Goal: Communication & Community: Answer question/provide support

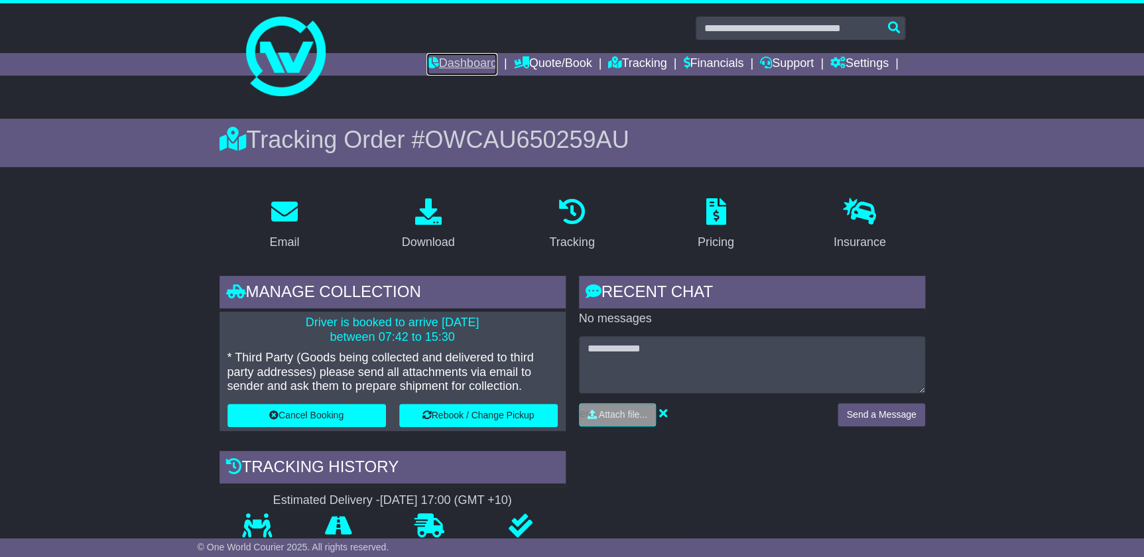
click at [478, 54] on link "Dashboard" at bounding box center [462, 64] width 71 height 23
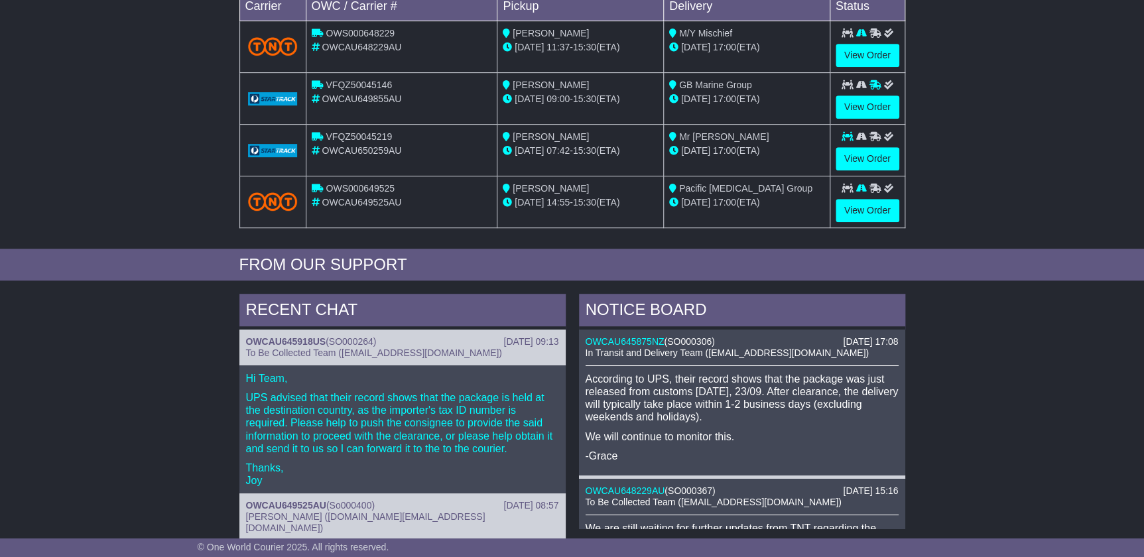
scroll to position [301, 0]
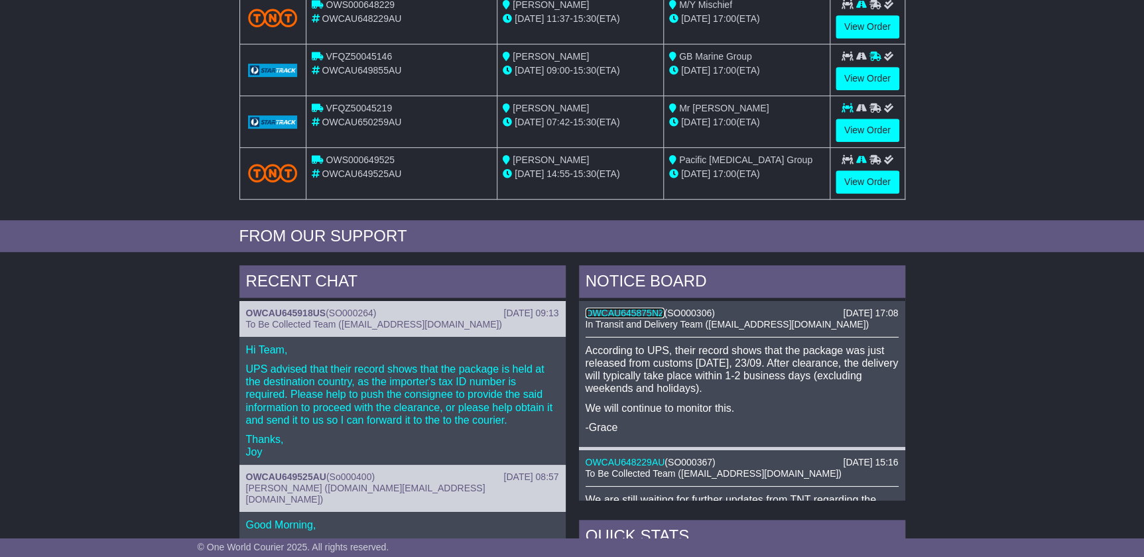
click at [645, 310] on link "OWCAU645875NZ" at bounding box center [625, 313] width 79 height 11
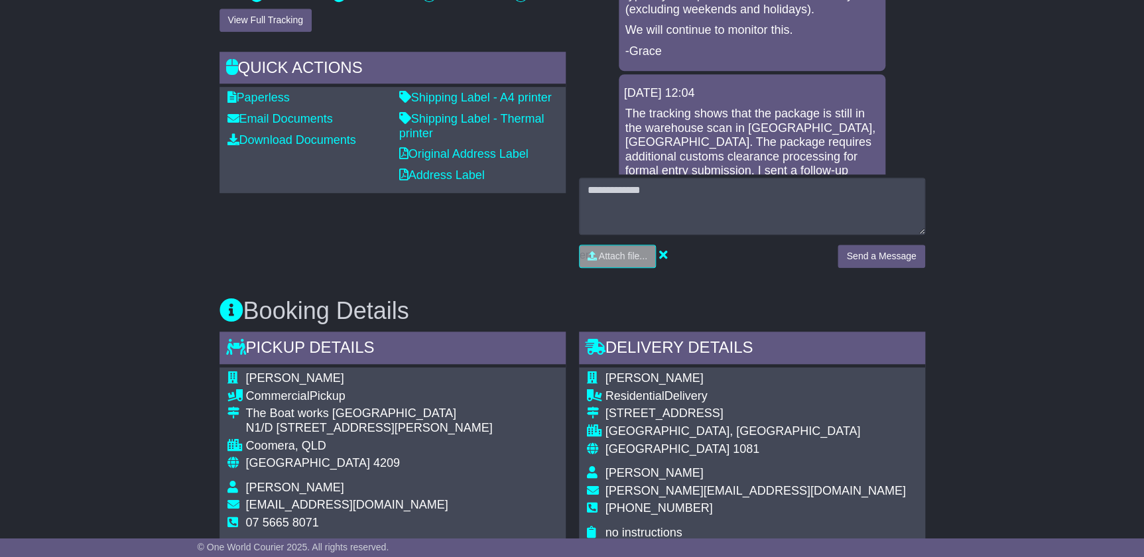
scroll to position [120, 0]
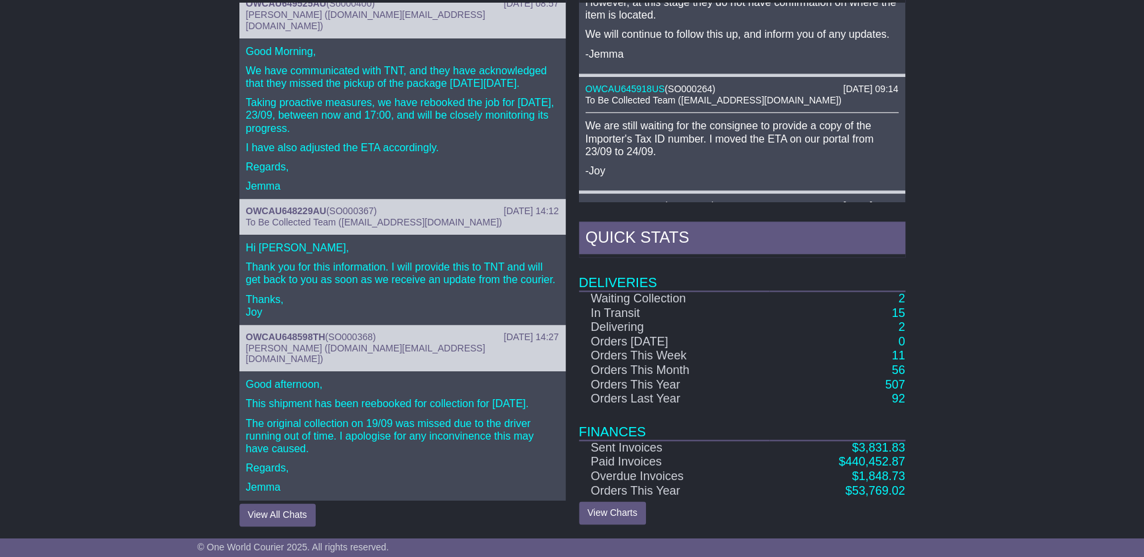
scroll to position [723, 0]
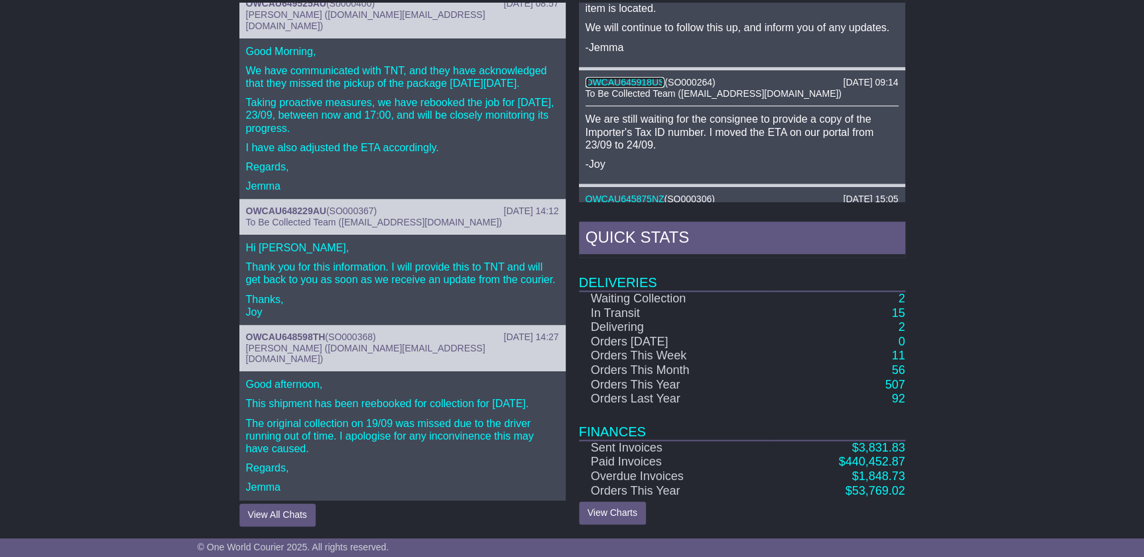
click at [644, 77] on link "OWCAU645918US" at bounding box center [626, 82] width 80 height 11
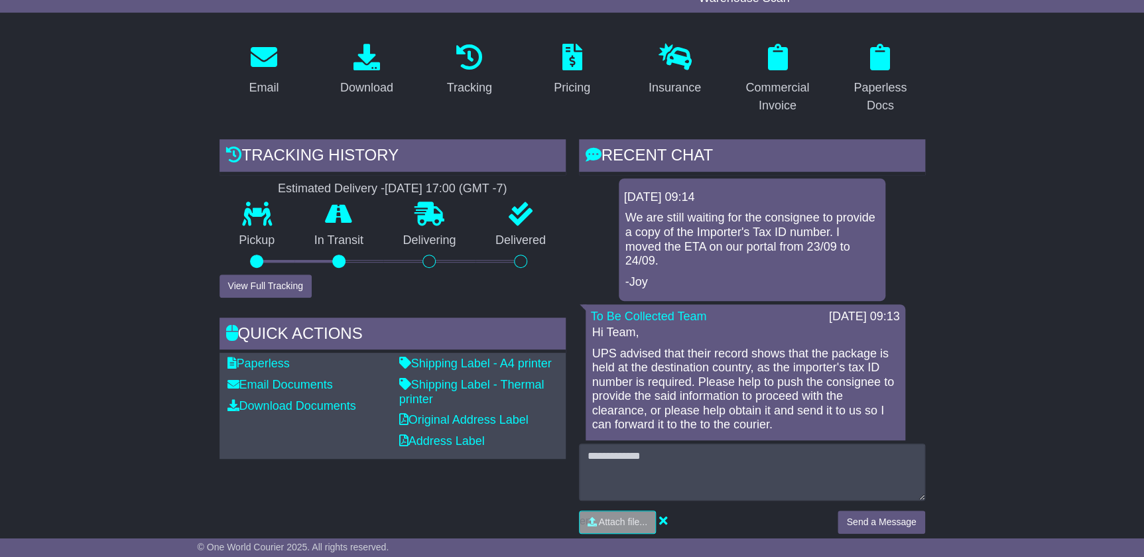
scroll to position [241, 0]
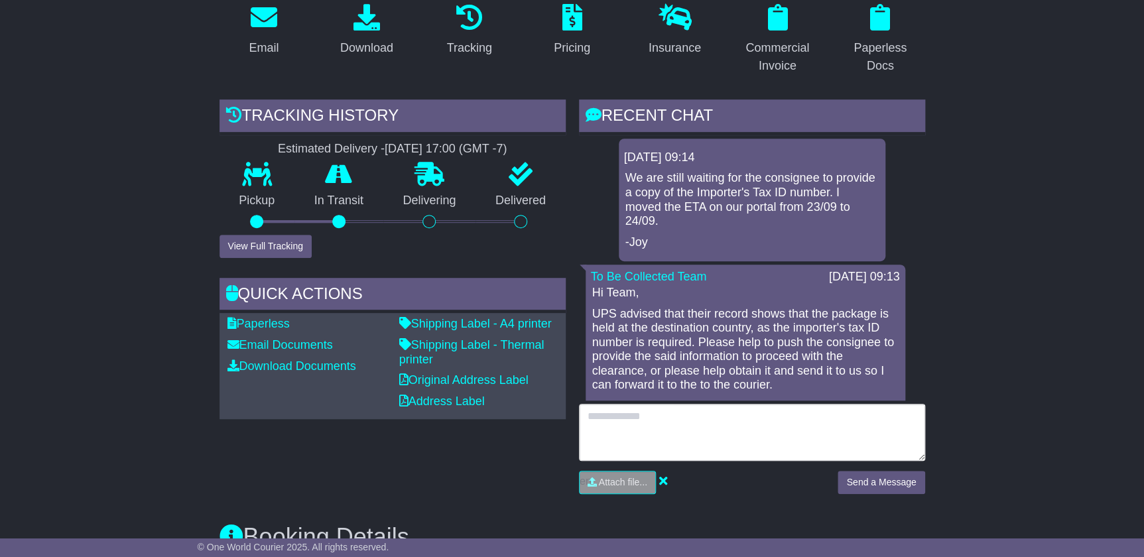
click at [775, 432] on textarea at bounding box center [752, 432] width 346 height 57
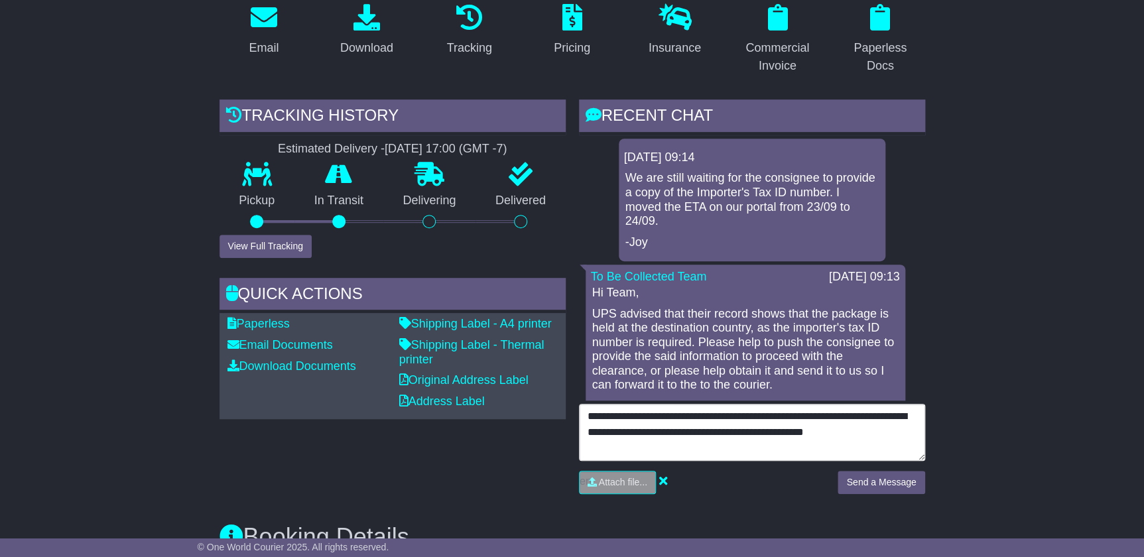
type textarea "**********"
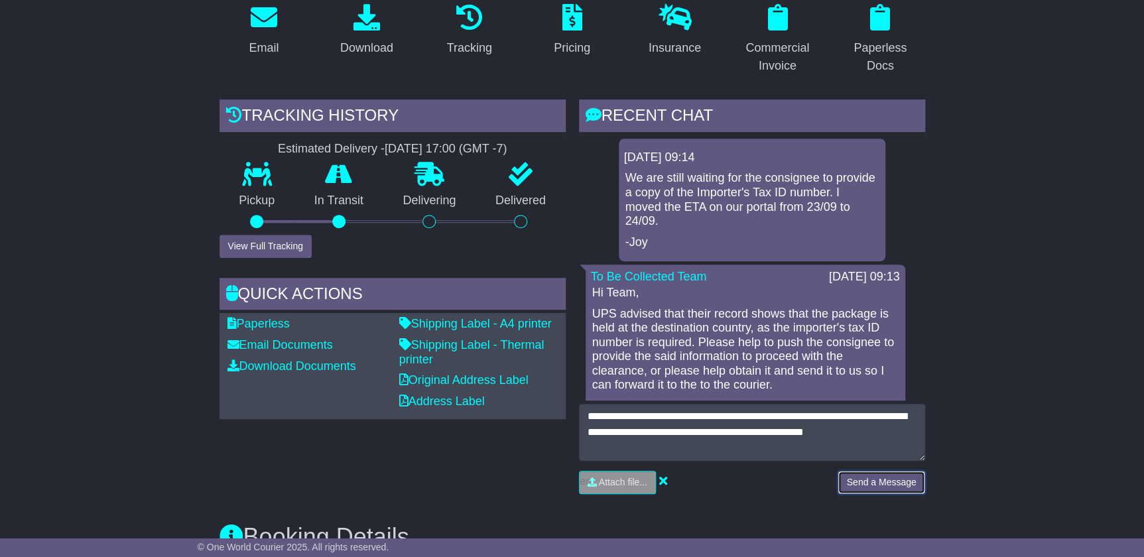
click at [902, 482] on button "Send a Message" at bounding box center [881, 482] width 87 height 23
